Goal: Transaction & Acquisition: Purchase product/service

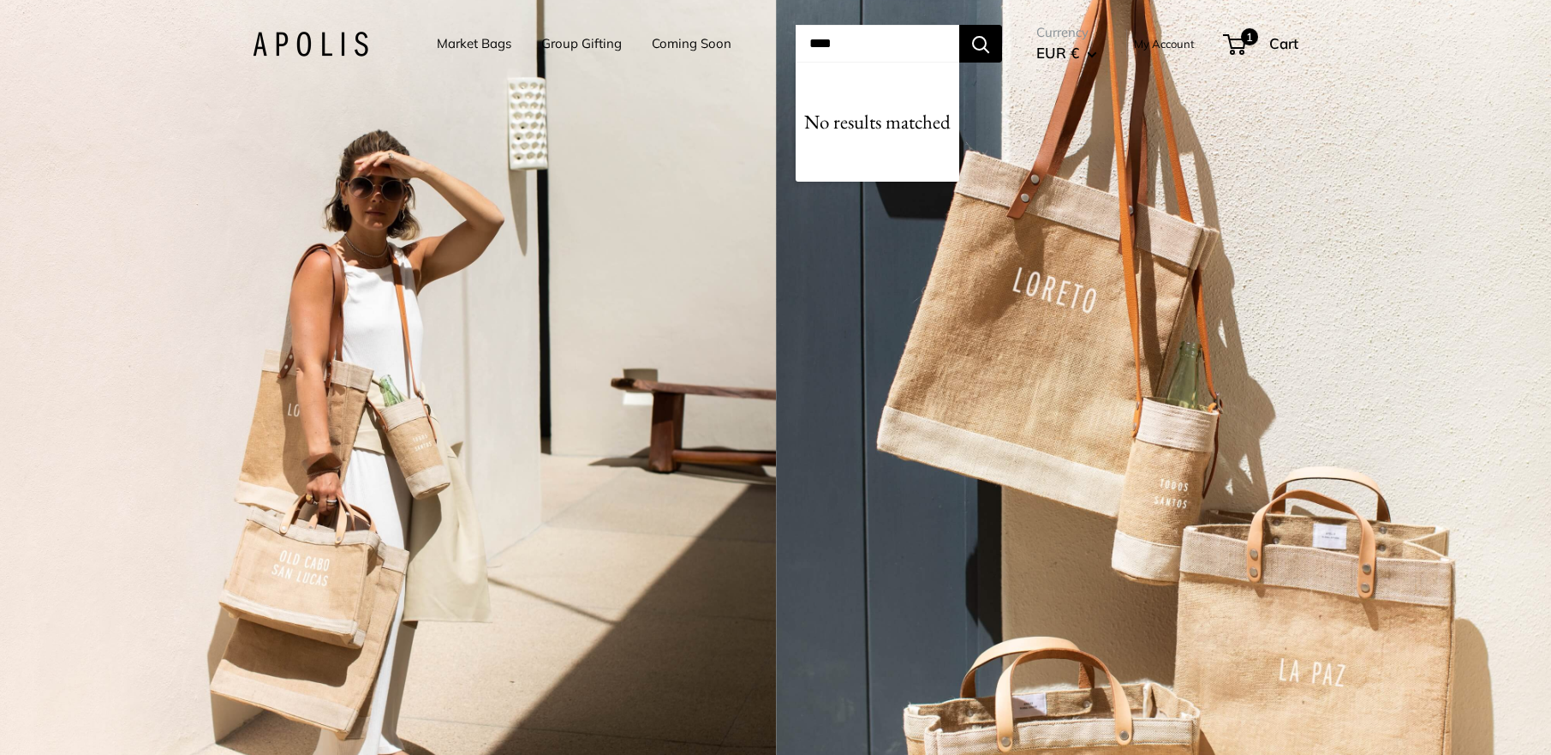
type input "****"
click at [959, 25] on button "Search" at bounding box center [980, 44] width 43 height 38
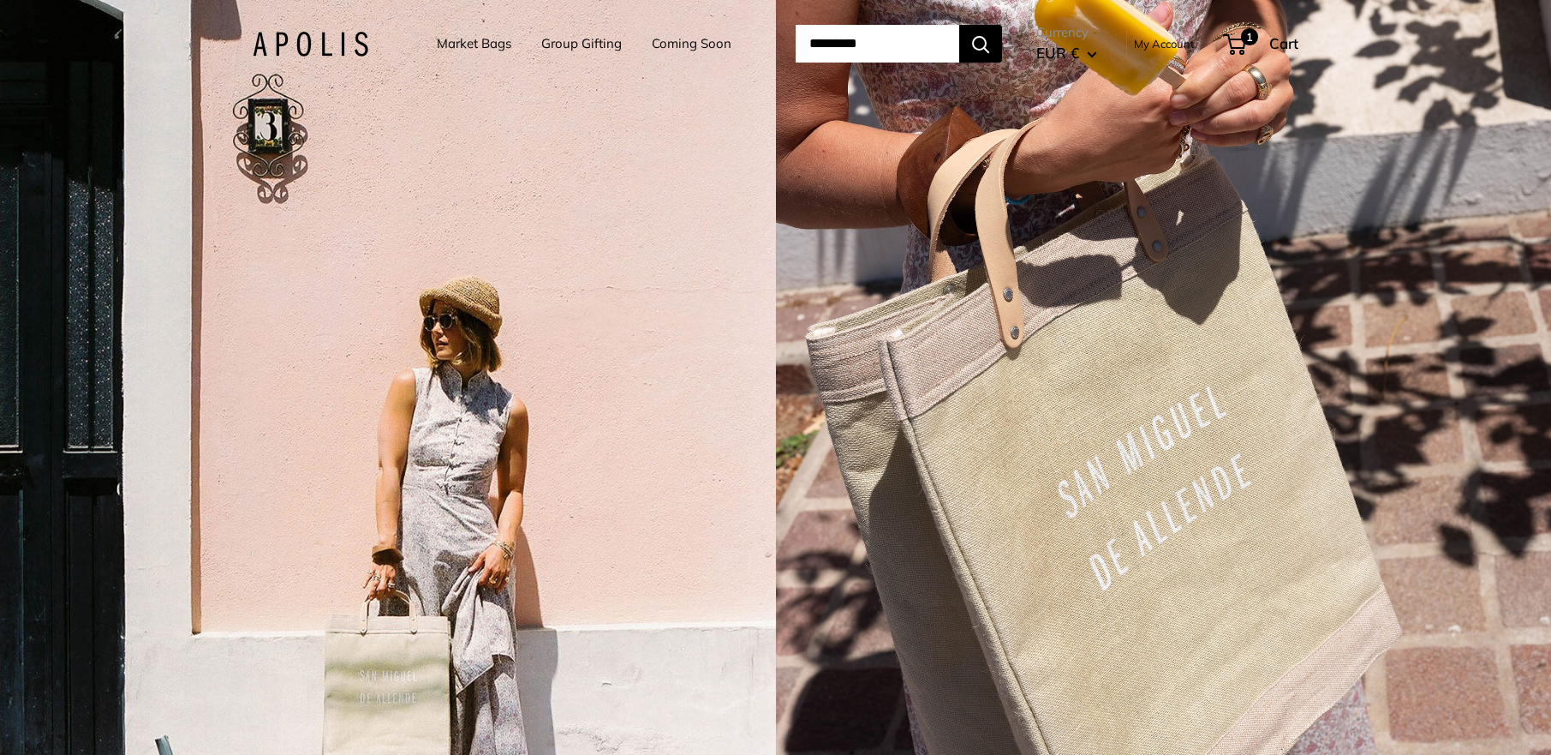
click at [750, 238] on div "3 / 5" at bounding box center [388, 377] width 776 height 755
click at [604, 134] on div "3 / 5" at bounding box center [388, 377] width 776 height 755
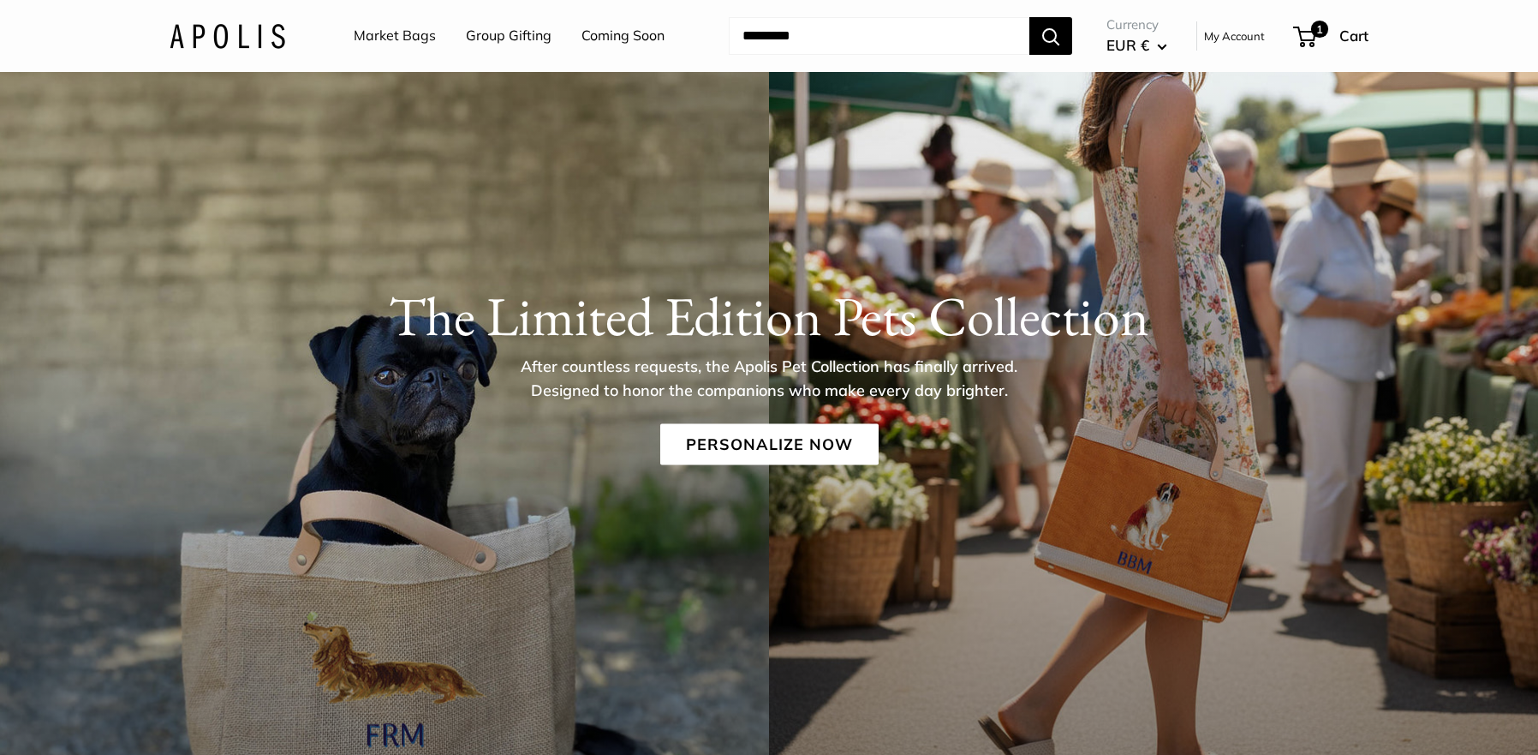
scroll to position [70, 0]
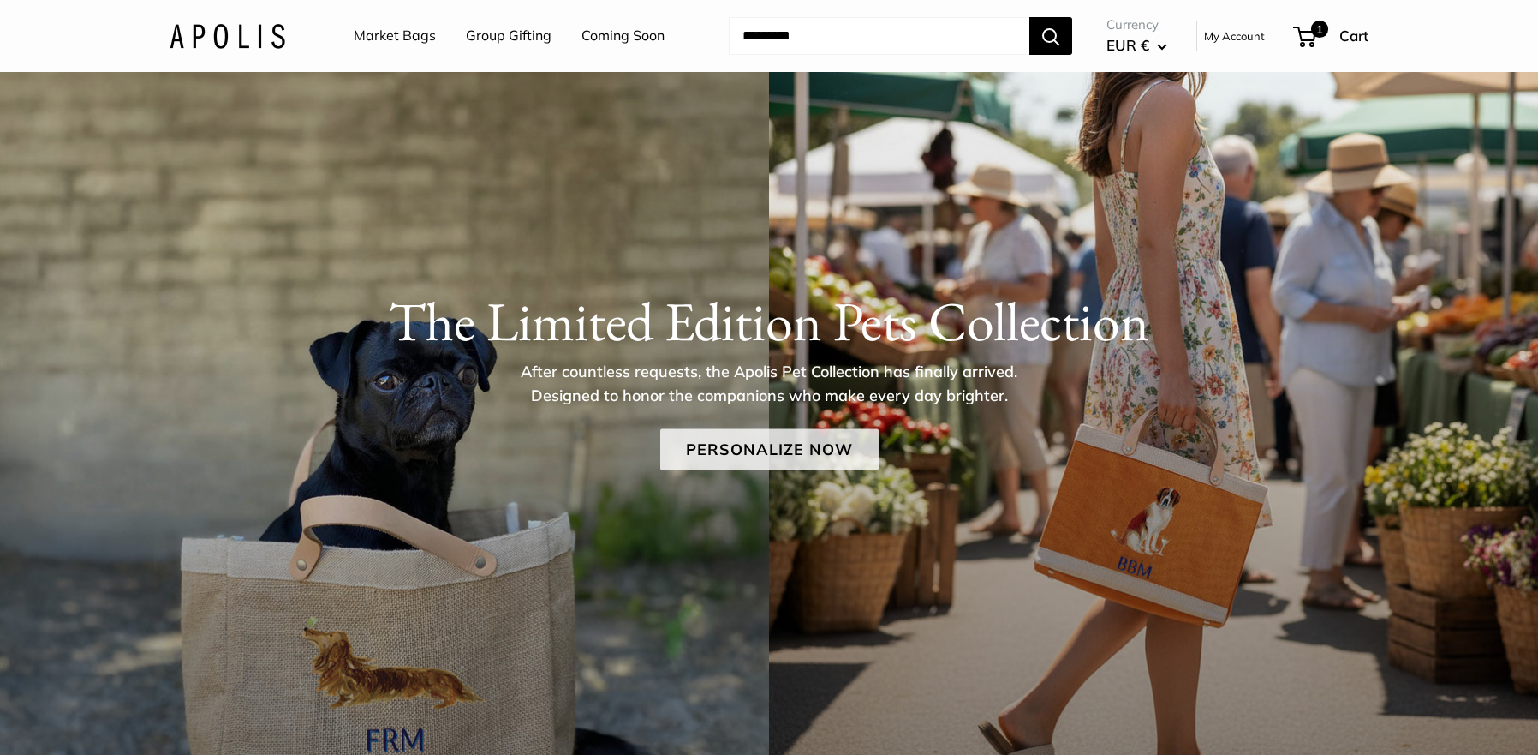
click at [739, 448] on link "Personalize Now" at bounding box center [769, 449] width 218 height 41
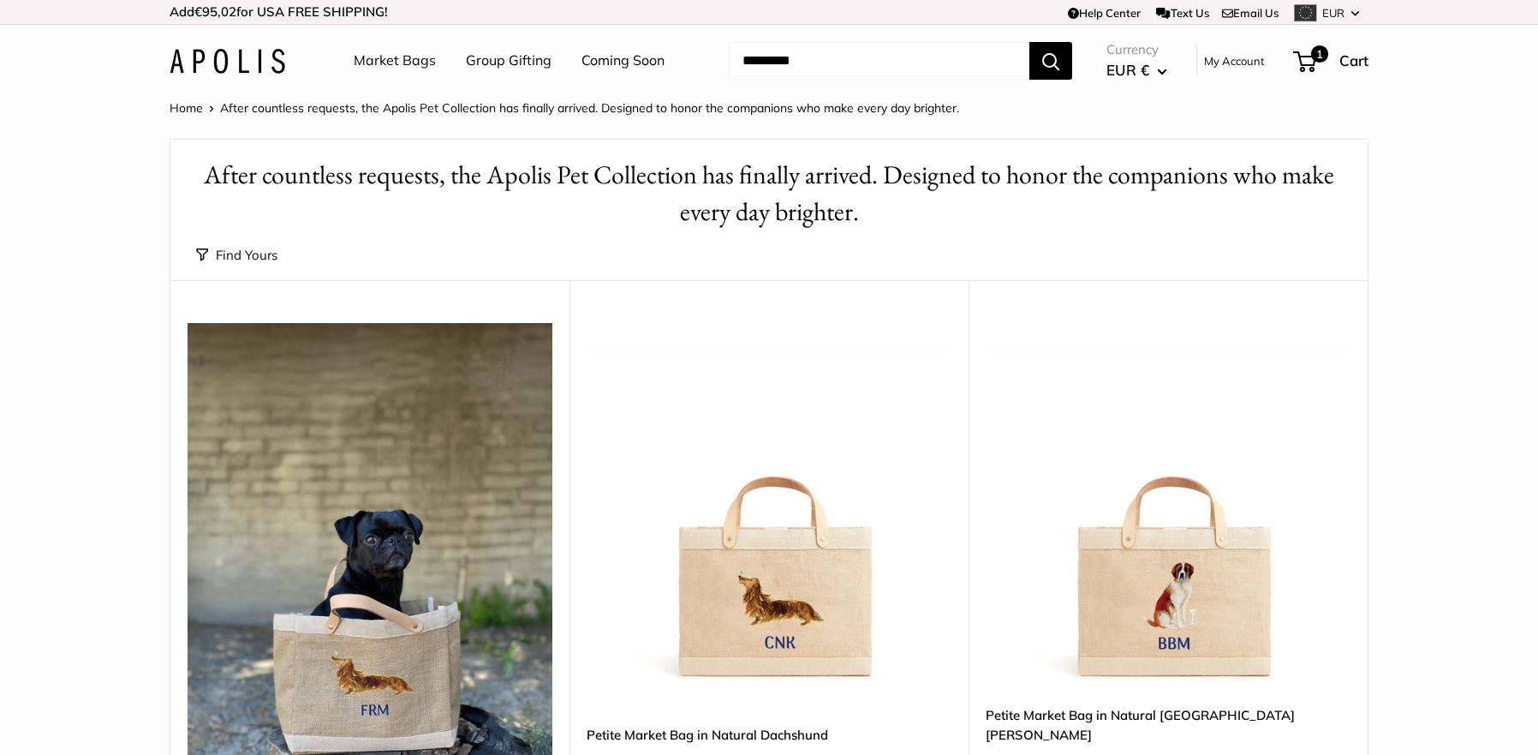
click at [388, 62] on link "Market Bags" at bounding box center [395, 61] width 82 height 26
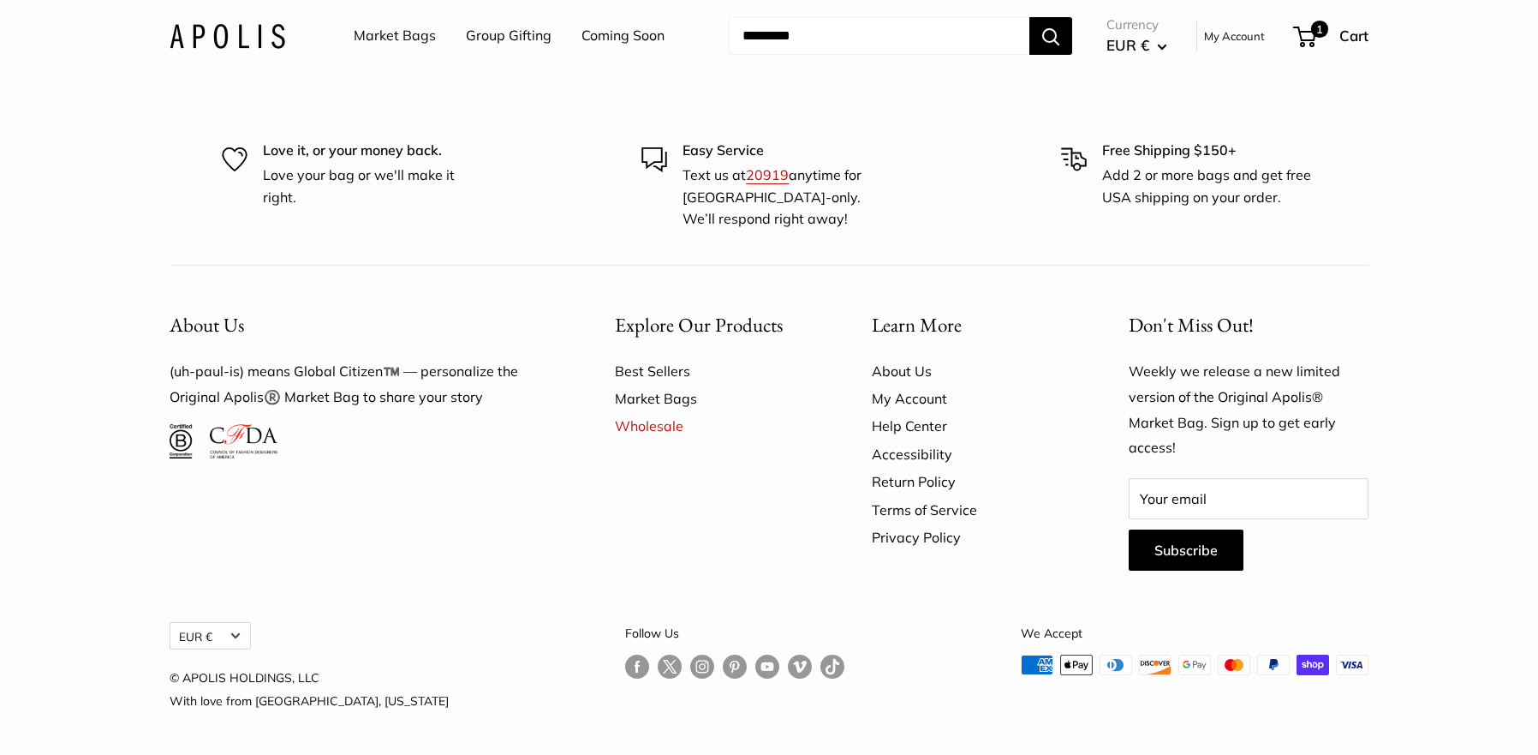
scroll to position [5075, 0]
click at [672, 373] on link "Best Sellers" at bounding box center [713, 370] width 197 height 27
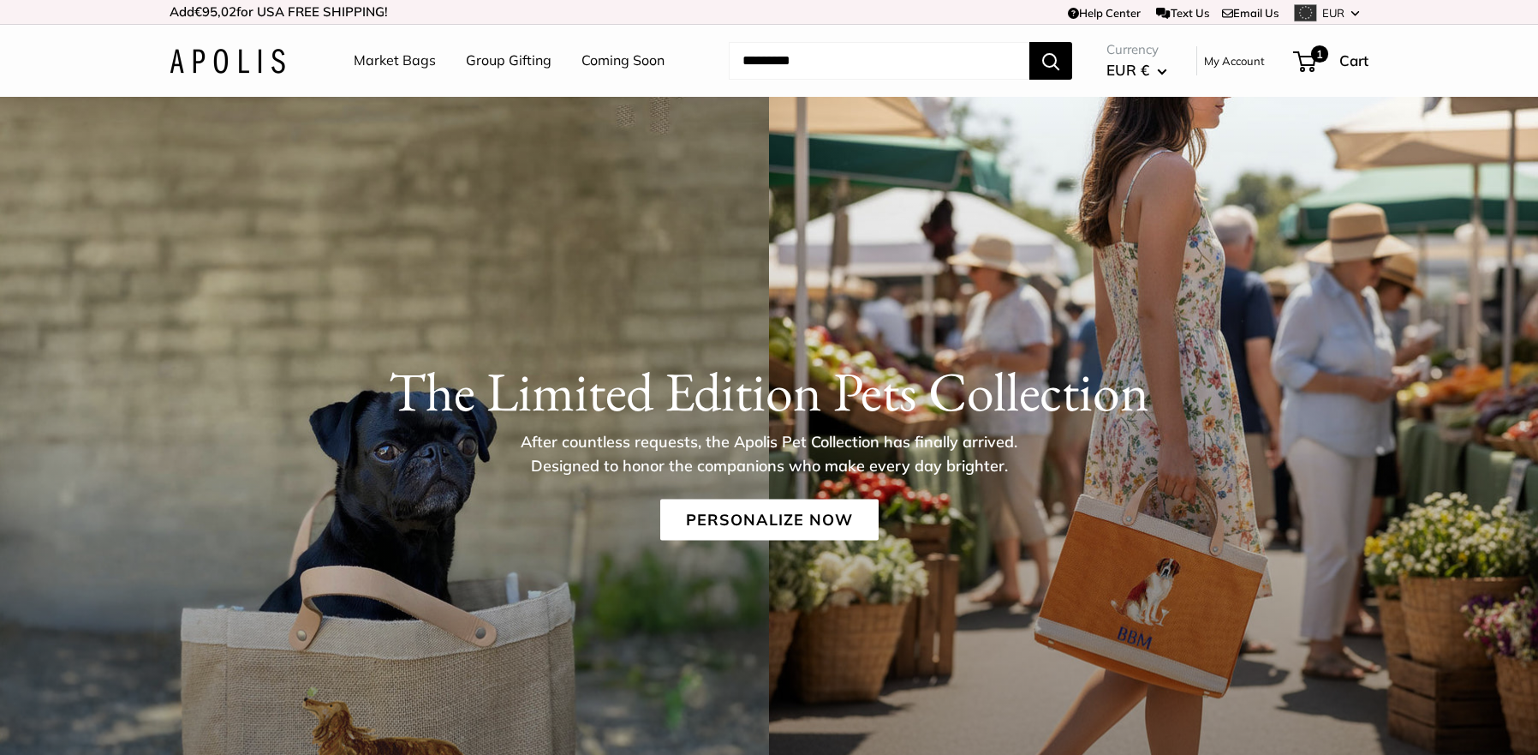
click at [736, 463] on p "After countless requests, the Apolis Pet Collection has finally arrived. Design…" at bounding box center [769, 454] width 557 height 48
click at [704, 430] on p "After countless requests, the Apolis Pet Collection has finally arrived. Design…" at bounding box center [769, 454] width 557 height 48
click at [723, 518] on link "Personalize Now" at bounding box center [769, 519] width 218 height 41
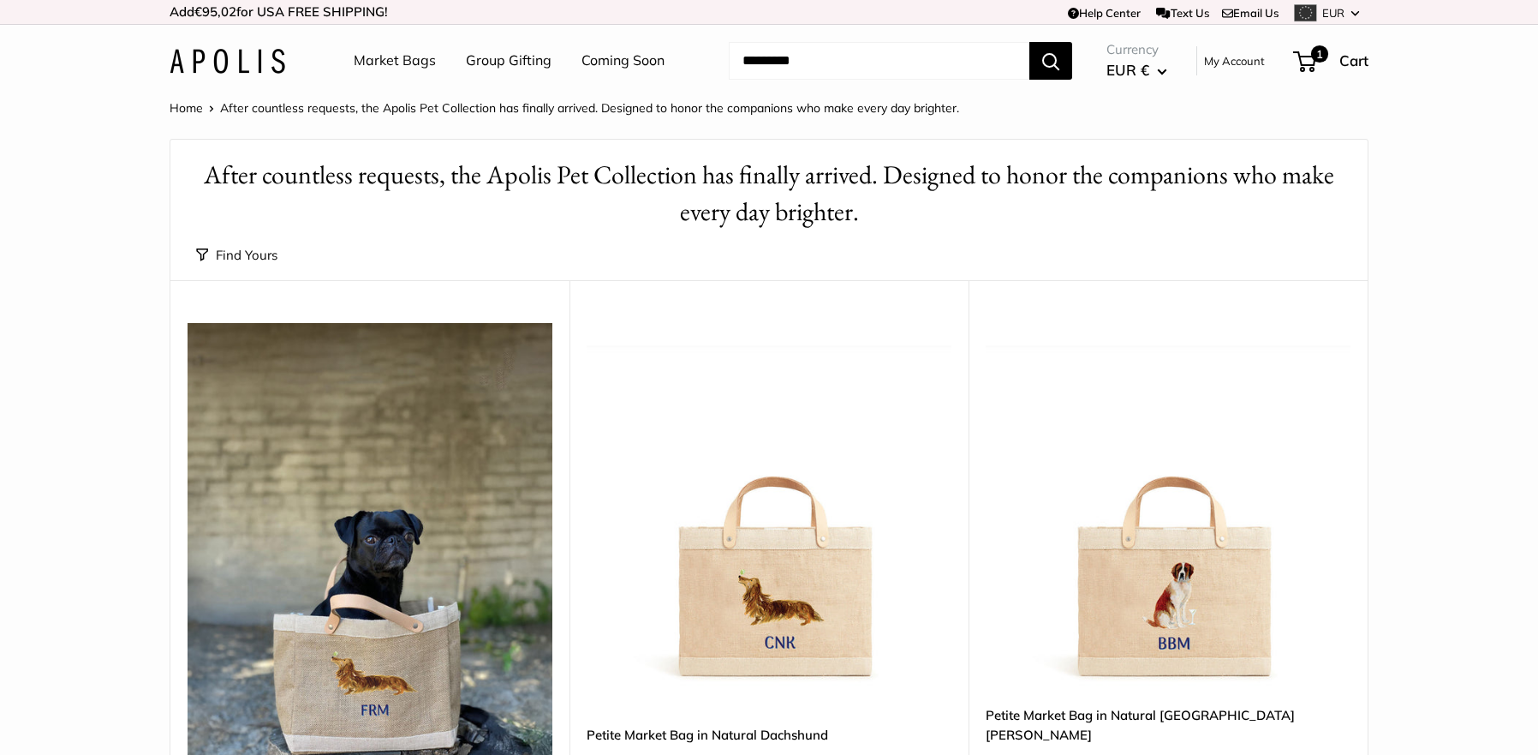
click at [865, 60] on input "Search..." at bounding box center [879, 61] width 301 height 38
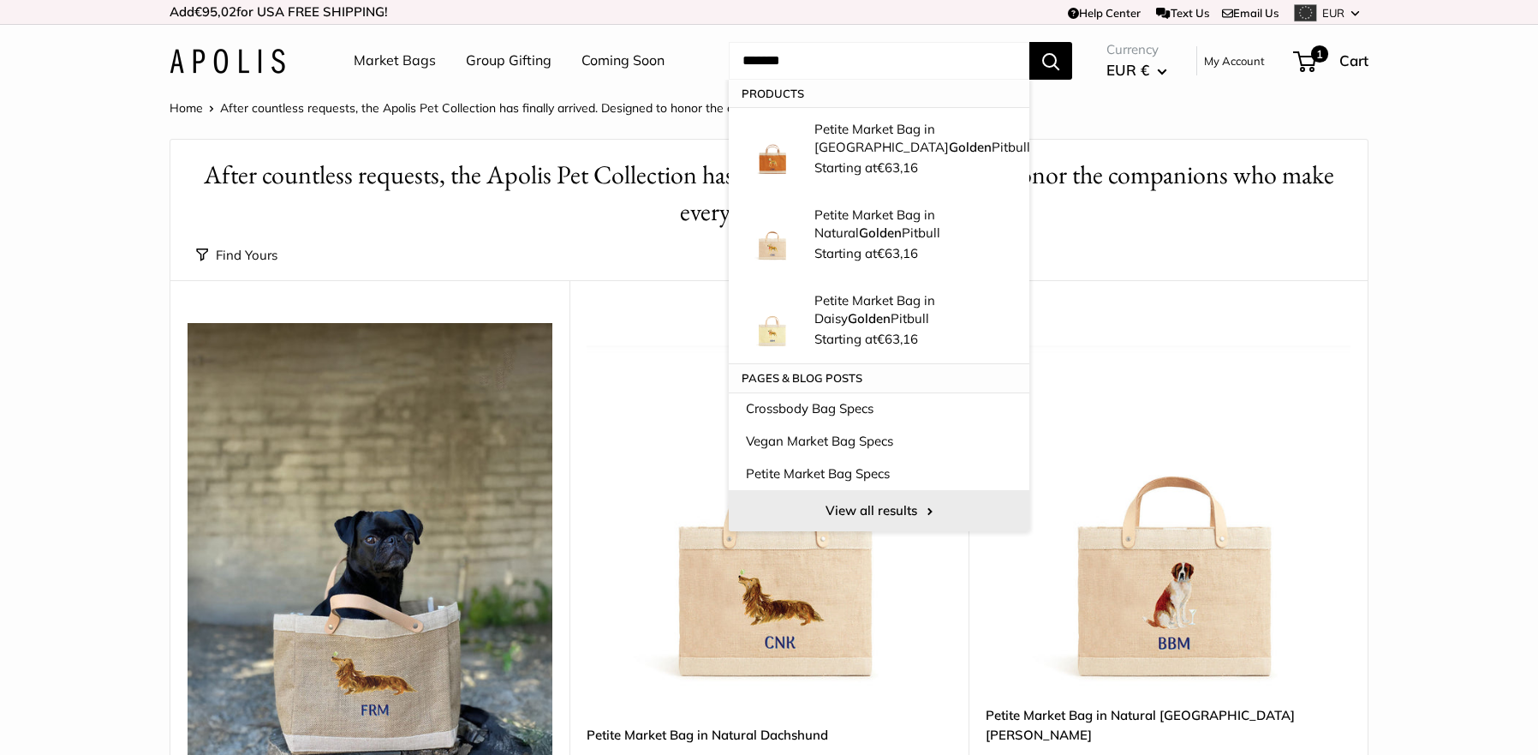
type input "******"
click at [915, 508] on link "View all results" at bounding box center [879, 510] width 301 height 41
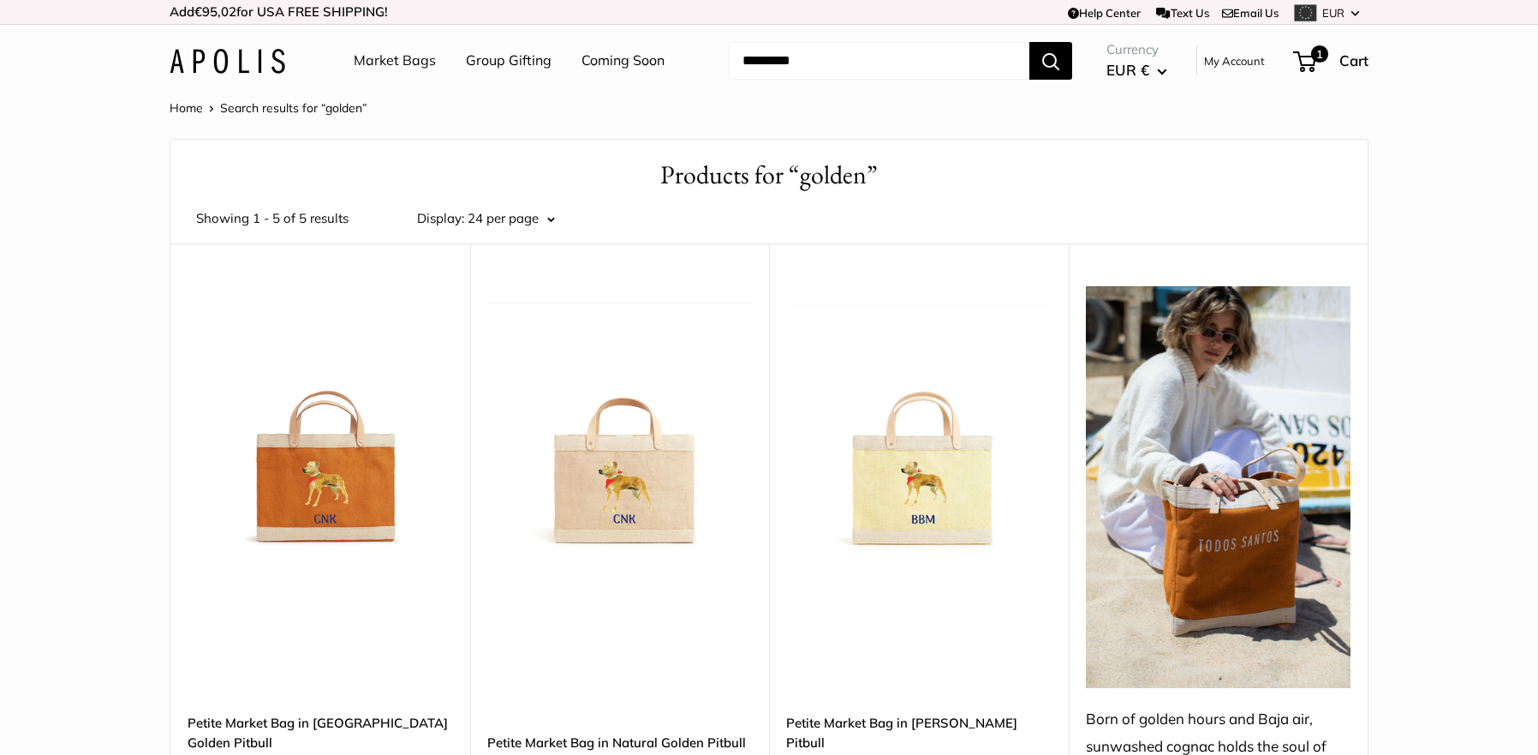
click at [0, 0] on img at bounding box center [0, 0] width 0 height 0
